Goal: Task Accomplishment & Management: Manage account settings

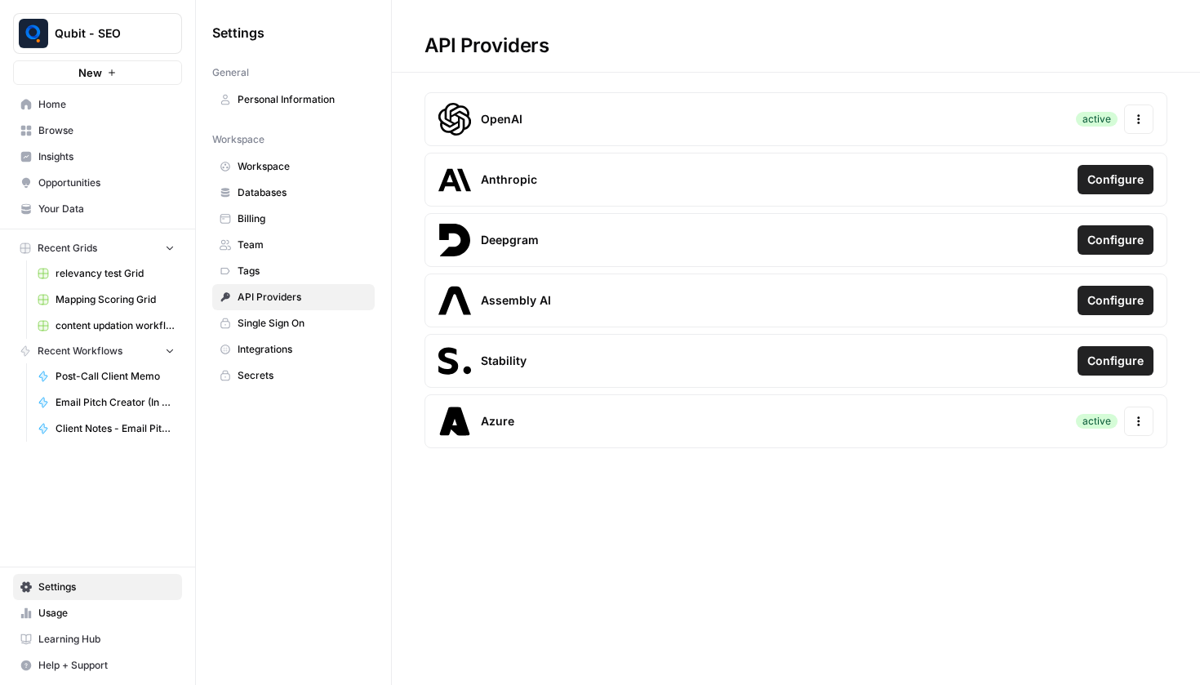
click at [1150, 114] on button "Actions" at bounding box center [1138, 119] width 29 height 29
click at [1046, 172] on div "Update Credentials" at bounding box center [1031, 162] width 230 height 29
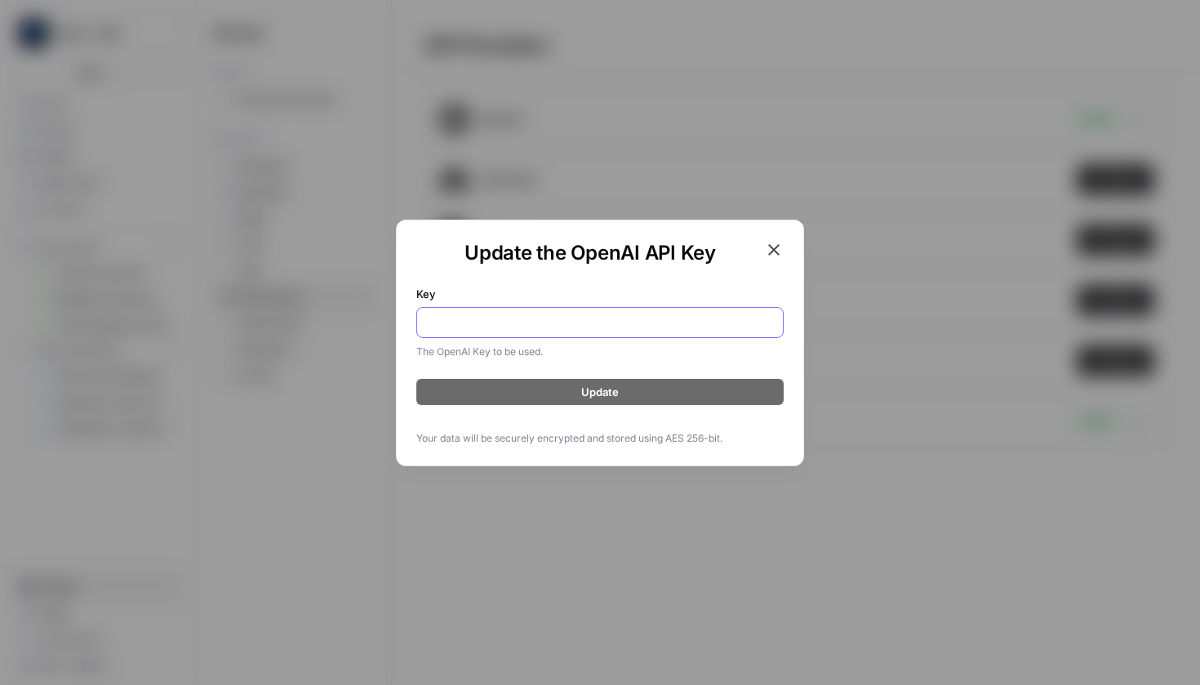
click at [706, 329] on input "Key" at bounding box center [600, 322] width 346 height 16
paste input "6XgaaUvpuWHZR95FtS18QP6kRpmCh2QEtMIL7hsHj2Gr3pKgFYkgJQQJ99BIAC77bzfXJ3w3AAAAACO…"
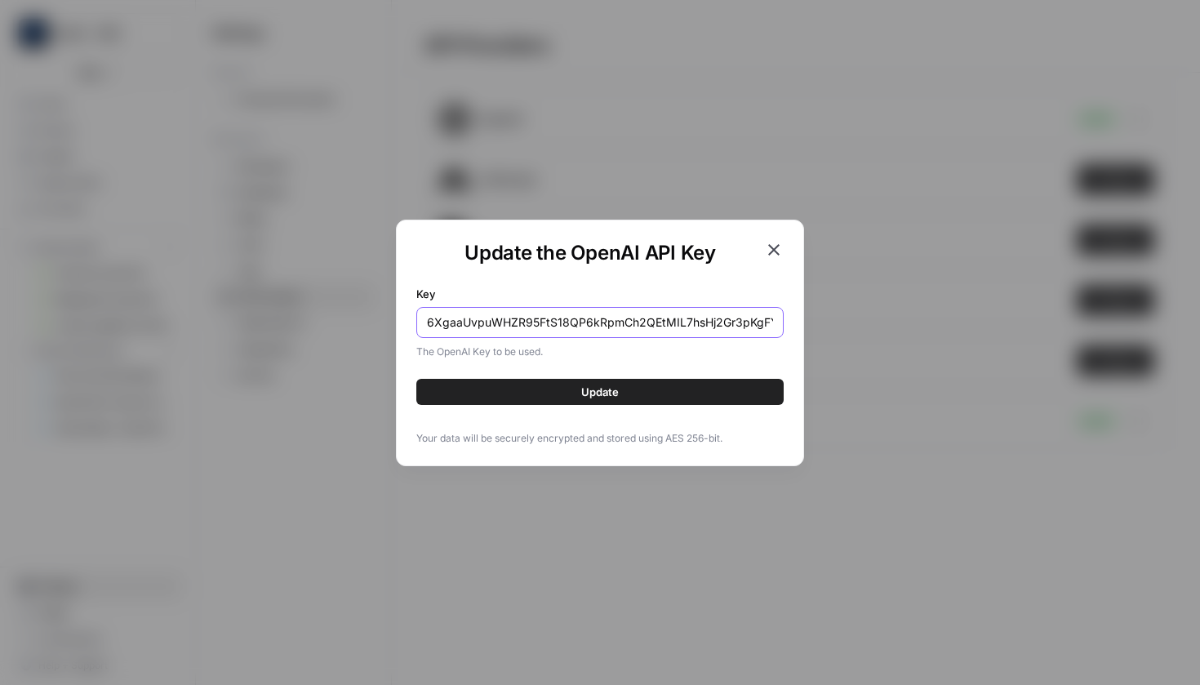
type input "6XgaaUvpuWHZR95FtS18QP6kRpmCh2QEtMIL7hsHj2Gr3pKgFYkgJQQJ99BIAC77bzfXJ3w3AAAAACO…"
click at [629, 401] on button "Update" at bounding box center [599, 392] width 367 height 26
click at [671, 379] on button "Update" at bounding box center [599, 392] width 367 height 26
click at [770, 241] on icon "button" at bounding box center [774, 250] width 20 height 20
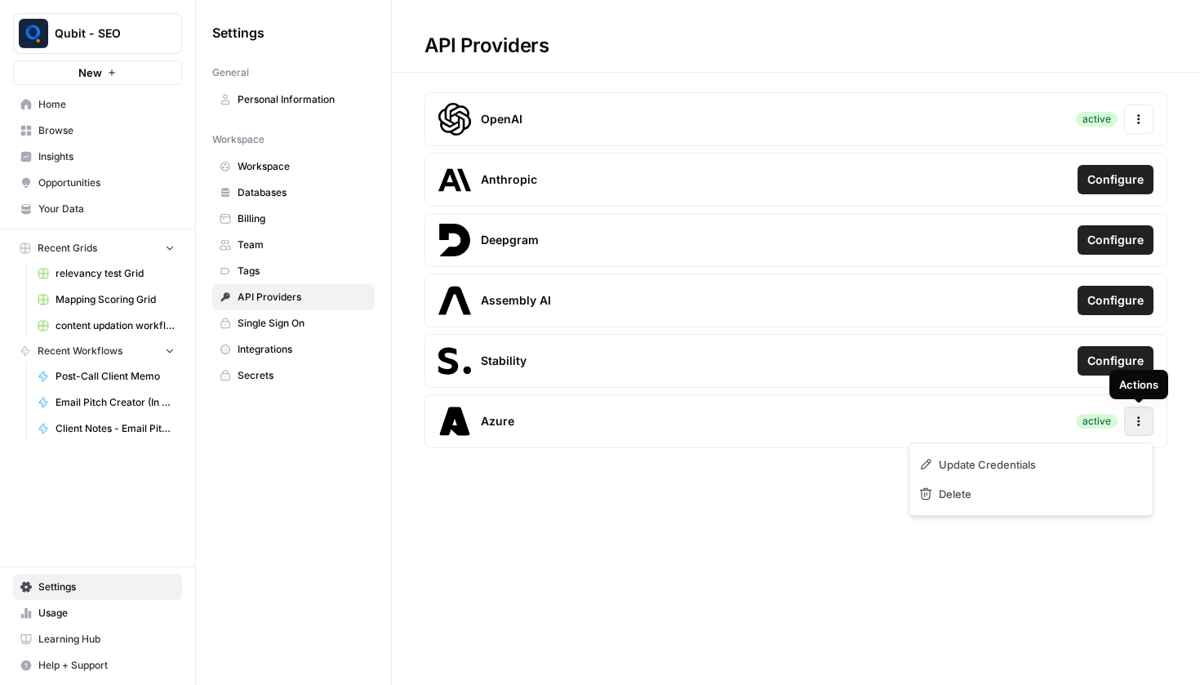
click at [1142, 409] on button "Actions" at bounding box center [1138, 421] width 29 height 29
click at [1050, 466] on div "Update Credentials" at bounding box center [1031, 464] width 230 height 29
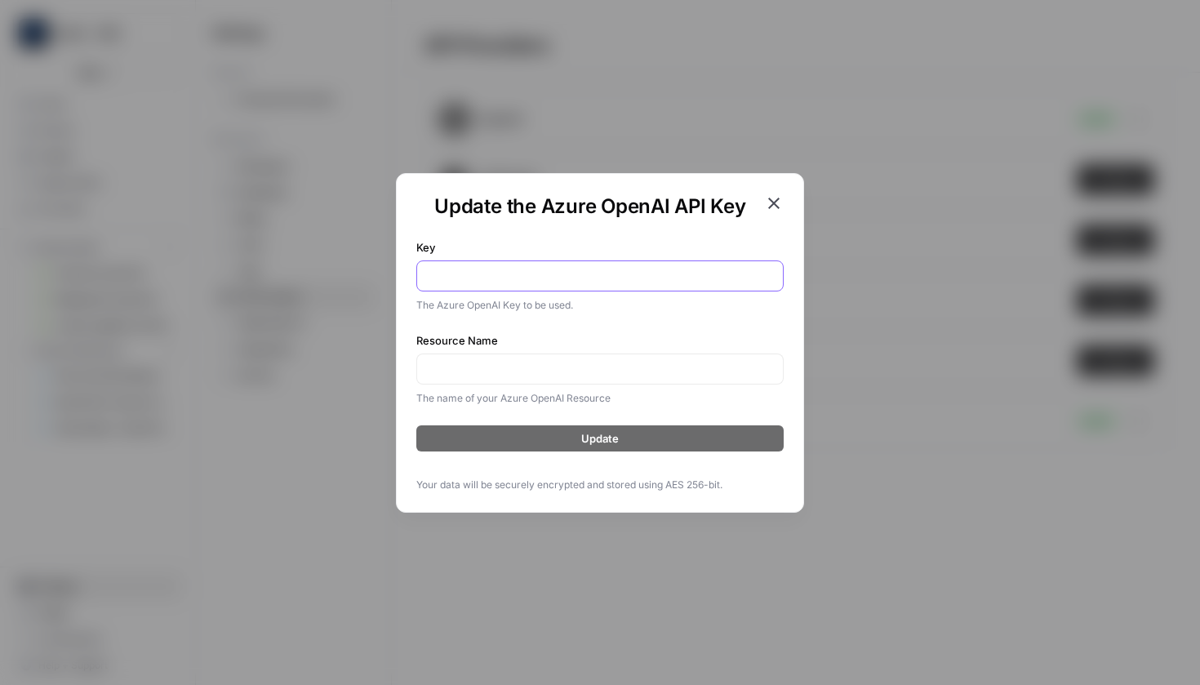
click at [516, 269] on input "Key" at bounding box center [600, 276] width 346 height 16
paste input "6XgaaUvpuWHZR95FtS18QP6kRpmCh2QEtMIL7hsHj2Gr3pKgFYkgJQQJ99BIAC77bzfXJ3w3AAAAACO…"
type input "6XgaaUvpuWHZR95FtS18QP6kRpmCh2QEtMIL7hsHj2Gr3pKgFYkgJQQJ99BIAC77bzfXJ3w3AAAAACO…"
click at [497, 362] on input "Resource Name" at bounding box center [600, 369] width 346 height 16
paste input "workflow-ao"
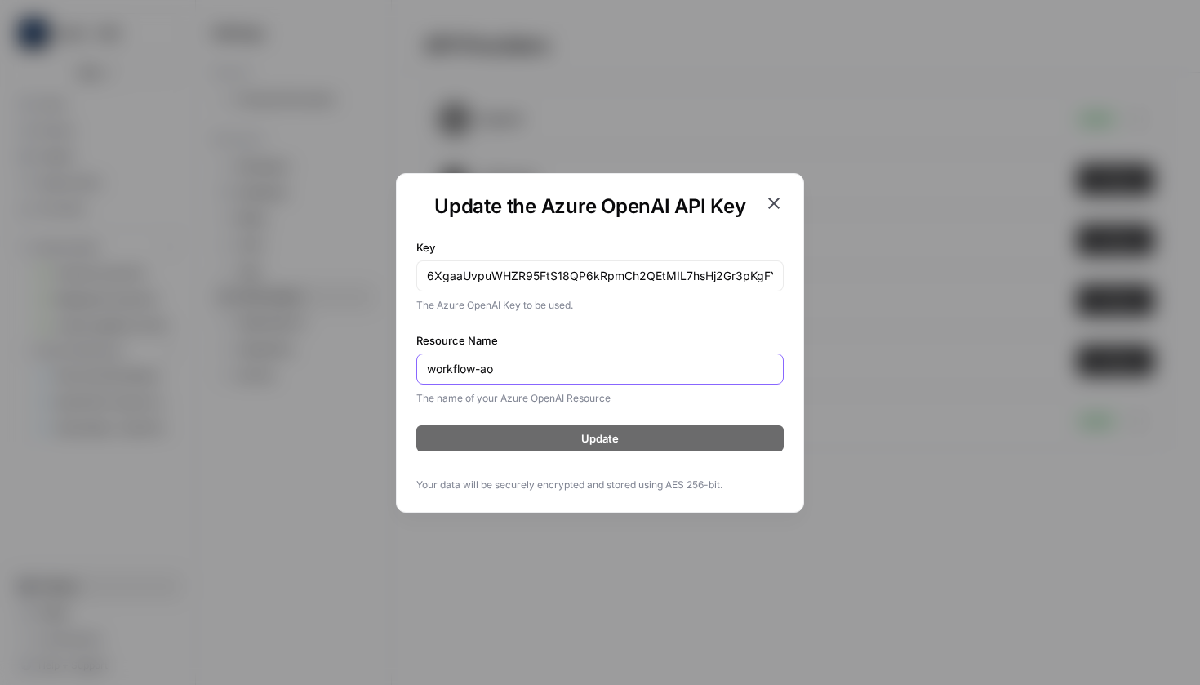
paste input "workflow-ao"
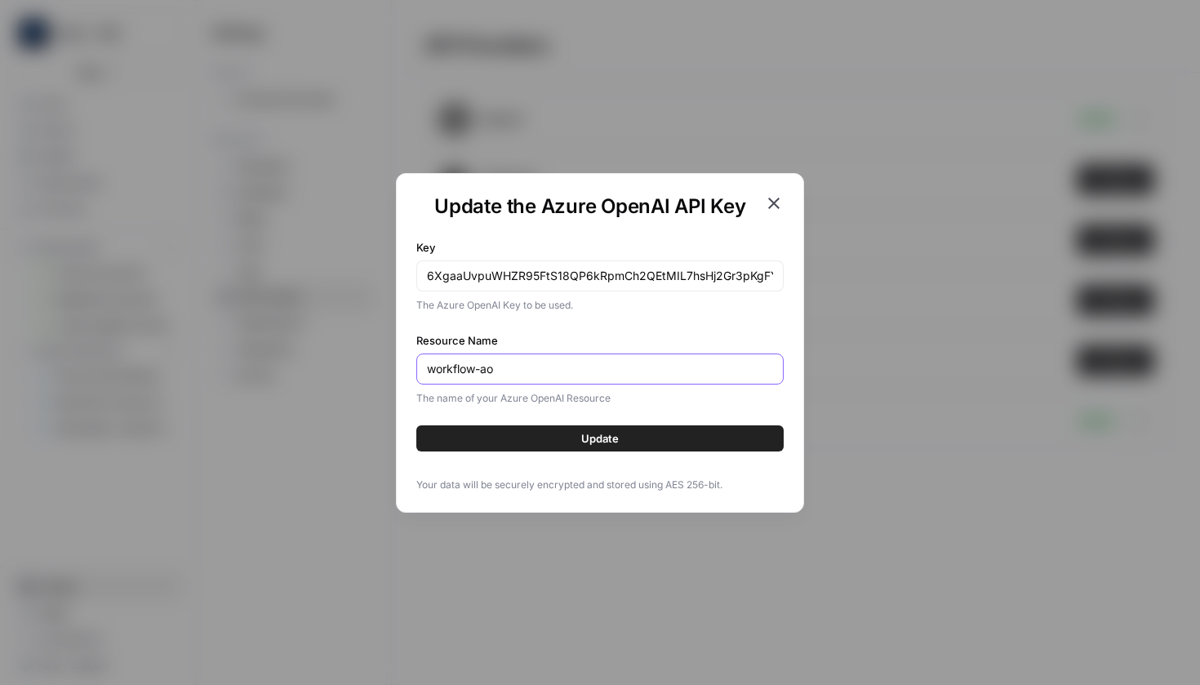
type input "workflow-ao"
click at [572, 428] on button "Update" at bounding box center [599, 438] width 367 height 26
click at [773, 202] on icon "button" at bounding box center [773, 203] width 11 height 11
